Goal: Check status: Check status

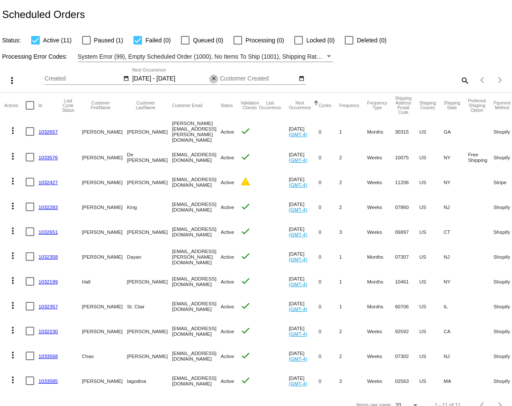
click at [214, 77] on mat-icon "close" at bounding box center [214, 78] width 6 height 7
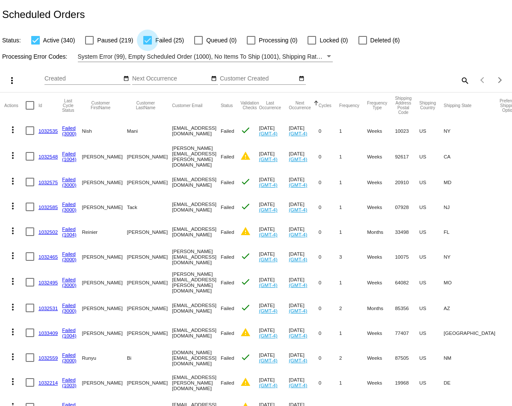
click at [151, 38] on label "Failed (25)" at bounding box center [163, 40] width 41 height 10
click at [148, 45] on input "Failed (25)" at bounding box center [147, 45] width 0 height 0
checkbox input "false"
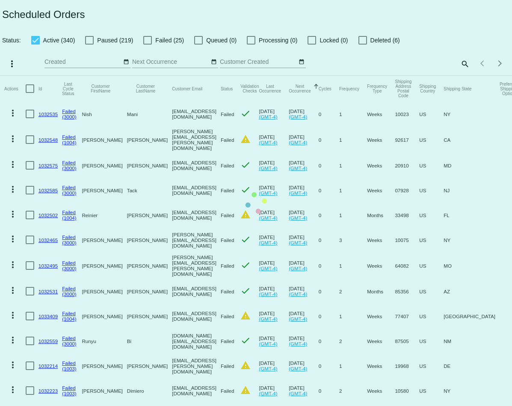
click at [36, 76] on mat-table "Actions Id Last Cycle Status Customer FirstName Customer LastName Customer Emai…" at bounding box center [256, 339] width 512 height 526
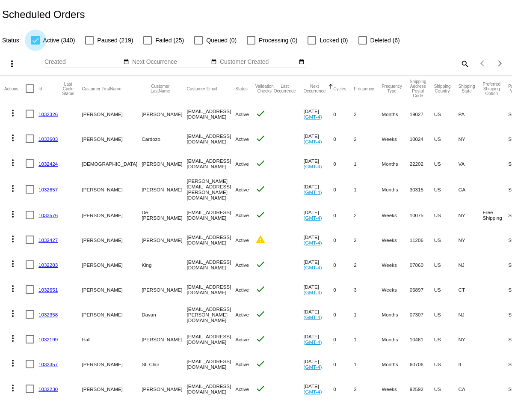
click at [35, 39] on div at bounding box center [35, 40] width 9 height 9
click at [35, 45] on input "Active (340)" at bounding box center [35, 45] width 0 height 0
checkbox input "false"
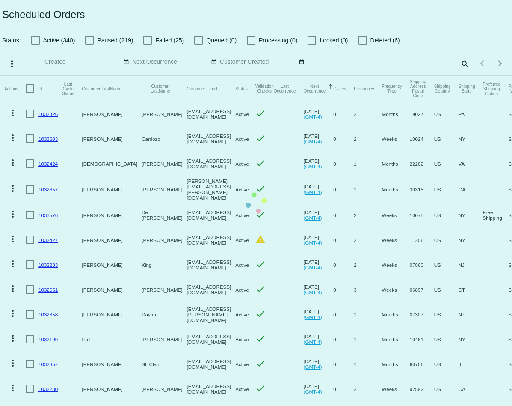
click at [464, 76] on mat-table "Actions Id Last Cycle Status Customer FirstName Customer LastName Customer Emai…" at bounding box center [256, 338] width 512 height 524
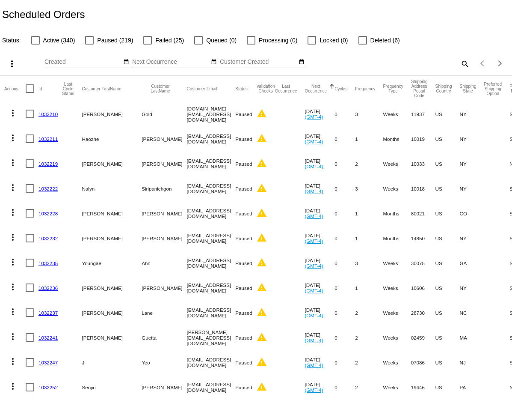
click at [464, 64] on mat-icon "search" at bounding box center [465, 63] width 10 height 13
click at [415, 66] on div "Search" at bounding box center [406, 59] width 128 height 17
paste input "[EMAIL_ADDRESS][DOMAIN_NAME]"
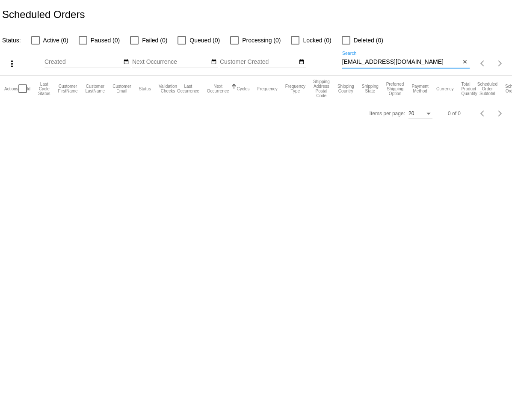
click at [379, 62] on input "[EMAIL_ADDRESS][DOMAIN_NAME]" at bounding box center [401, 62] width 119 height 7
paste input "debole"
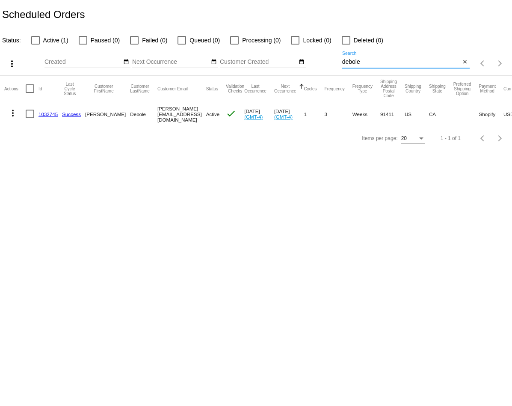
type input "debole"
click at [46, 114] on link "1032745" at bounding box center [48, 114] width 19 height 6
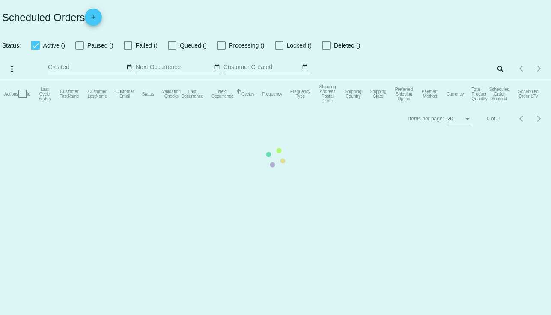
checkbox input "false"
